Goal: Task Accomplishment & Management: Manage account settings

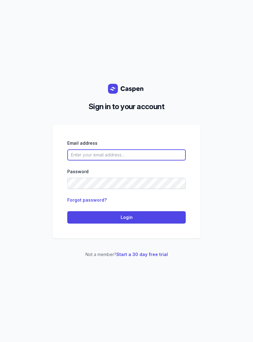
type input "[EMAIL_ADDRESS][DOMAIN_NAME]"
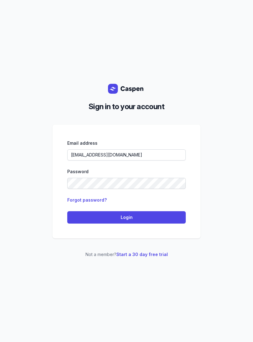
click at [160, 218] on span "Login" at bounding box center [126, 216] width 111 height 7
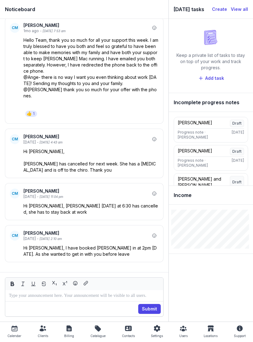
click at [11, 330] on icon at bounding box center [14, 327] width 7 height 7
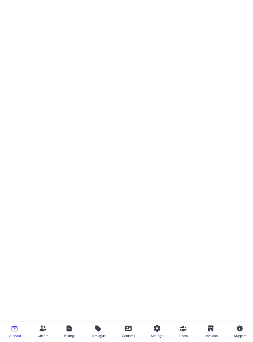
select select "week"
